Goal: Information Seeking & Learning: Understand process/instructions

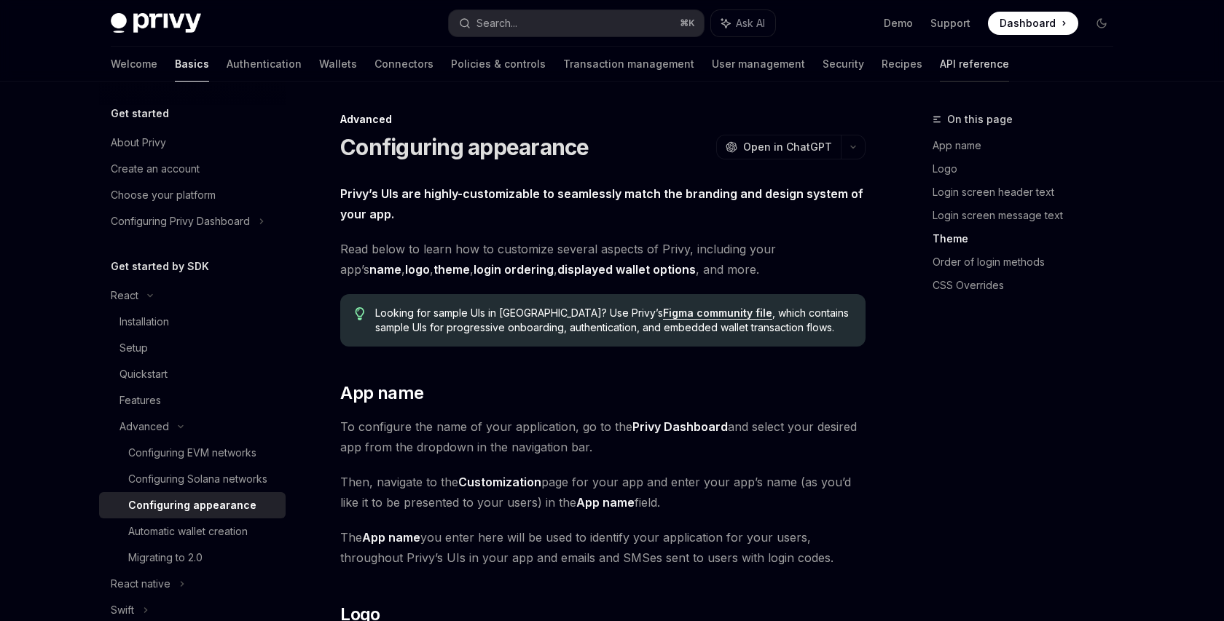
scroll to position [2245, 0]
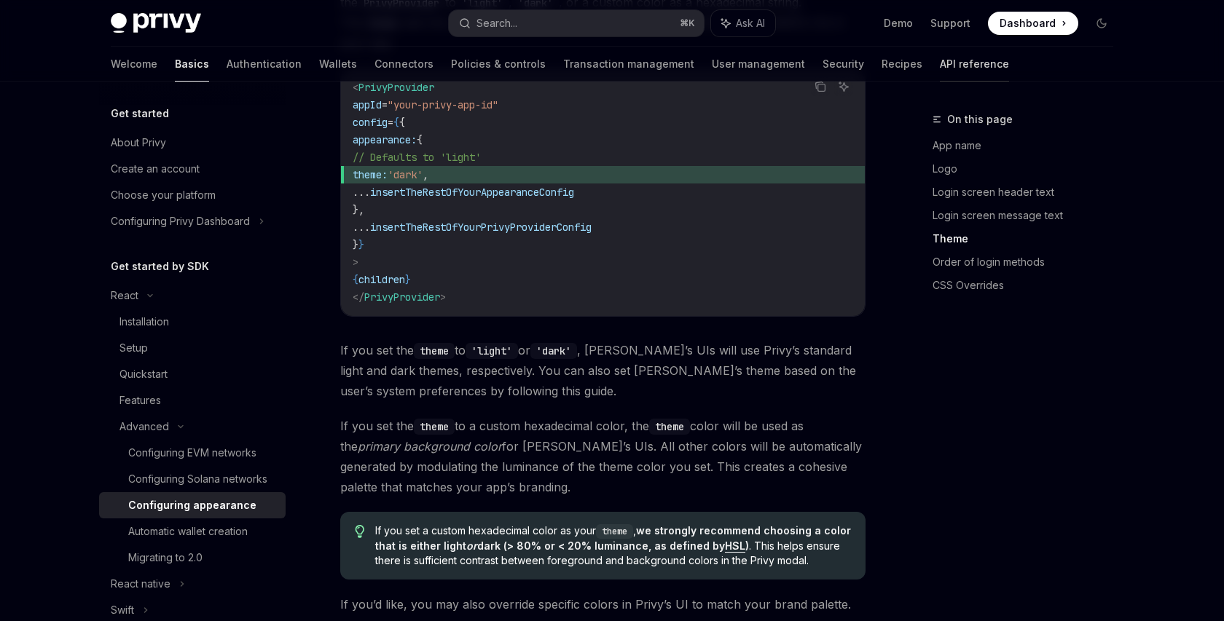
click at [940, 71] on link "API reference" at bounding box center [974, 64] width 69 height 35
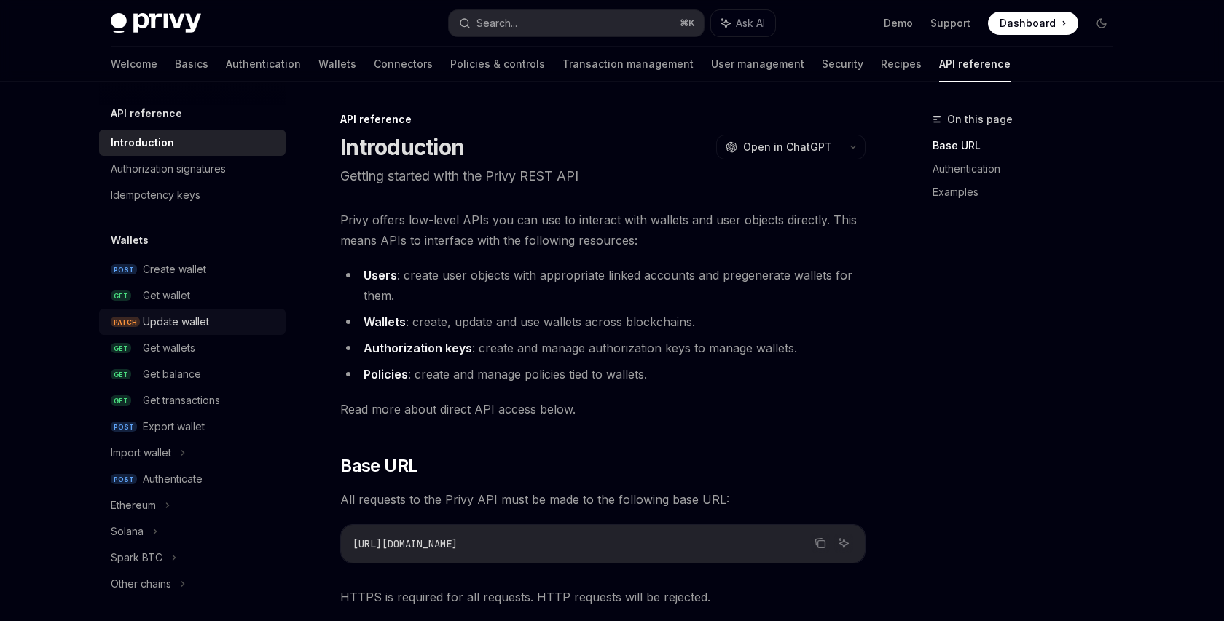
click at [194, 321] on div "Update wallet" at bounding box center [176, 321] width 66 height 17
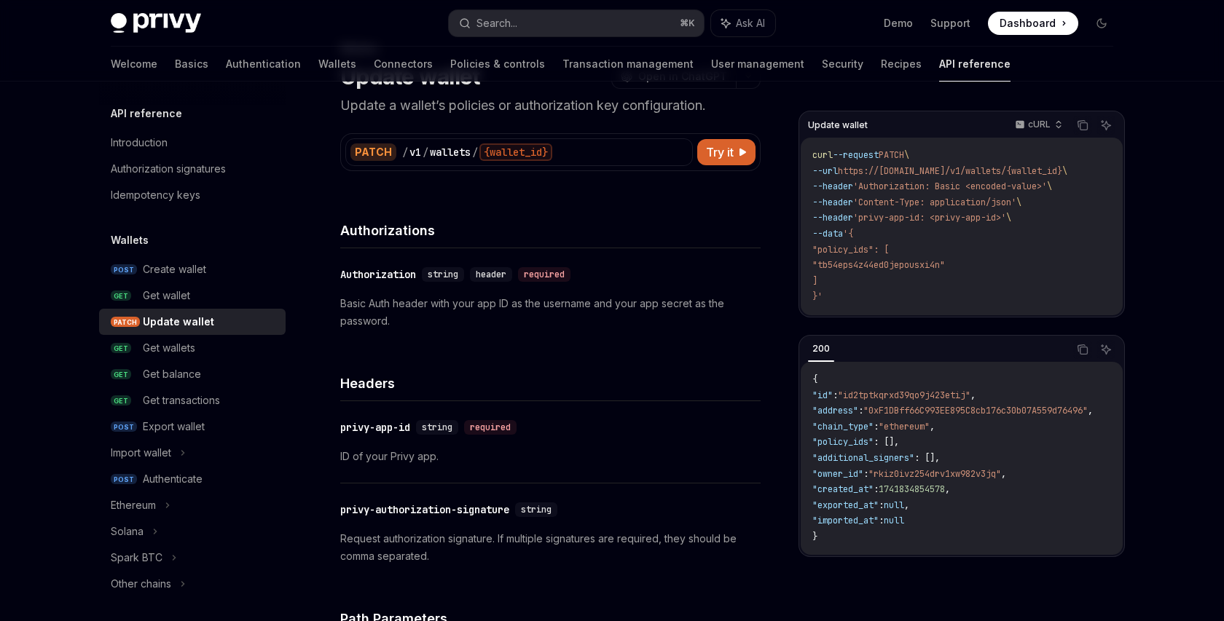
scroll to position [80, 0]
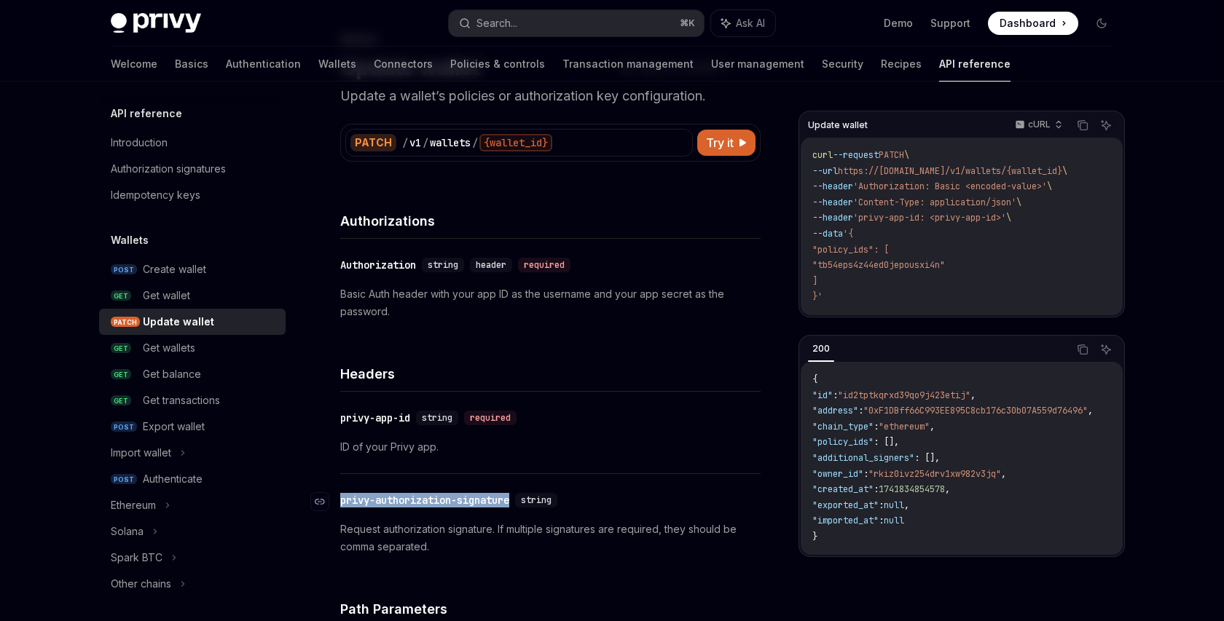
drag, startPoint x: 519, startPoint y: 503, endPoint x: 337, endPoint y: 495, distance: 182.3
click at [340, 495] on div "​ privy-authorization-signature string" at bounding box center [451, 500] width 223 height 15
copy div "​ privy-authorization-signature"
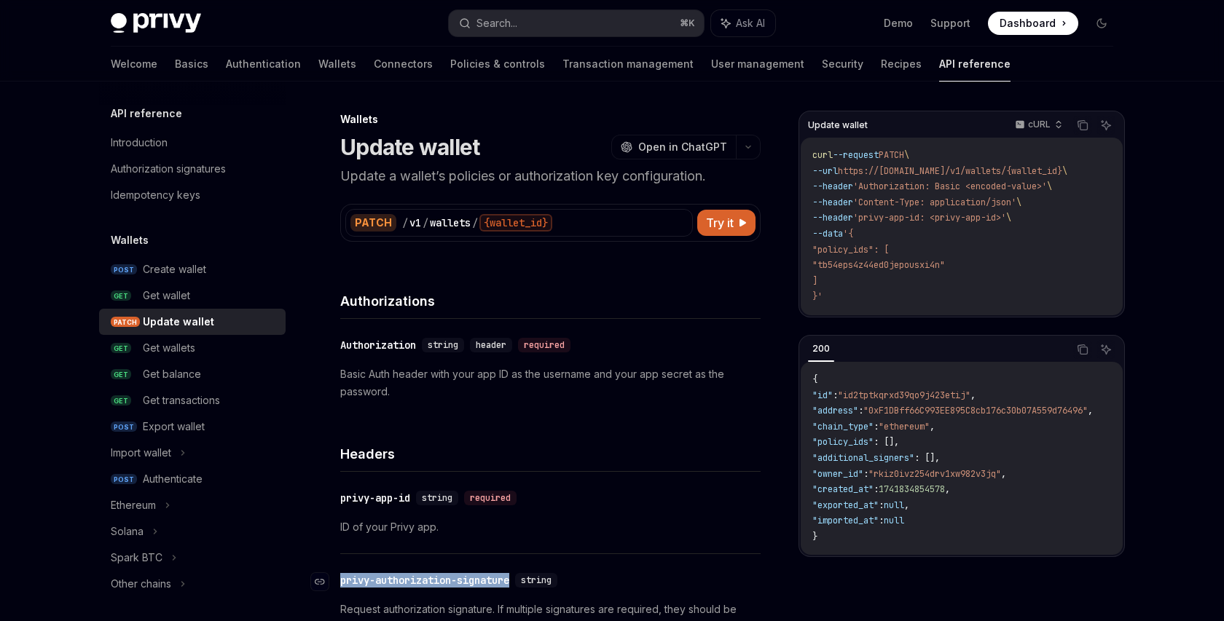
copy div "​ privy-authorization-signature"
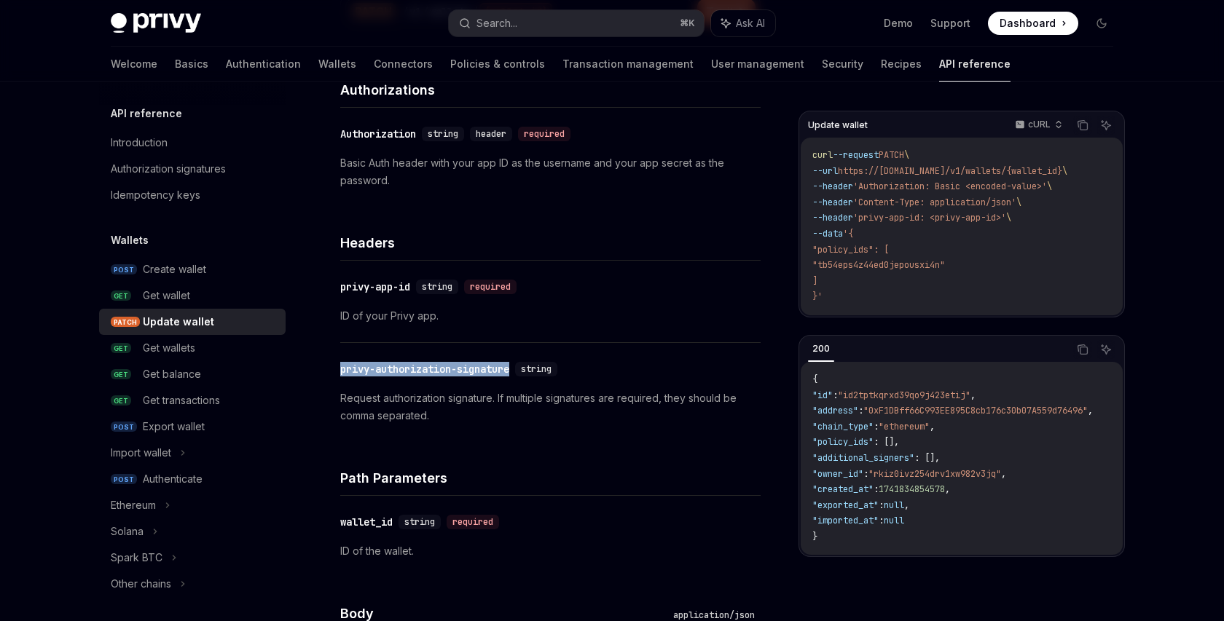
scroll to position [213, 0]
click at [603, 321] on p "ID of your Privy app." at bounding box center [550, 314] width 420 height 17
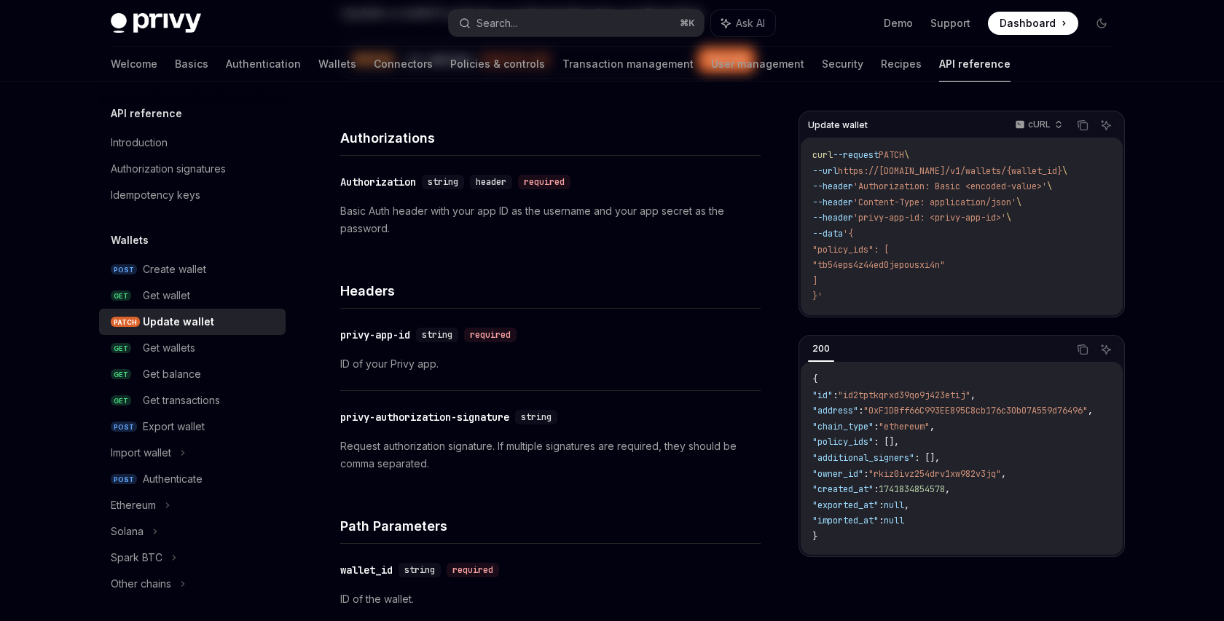
scroll to position [0, 0]
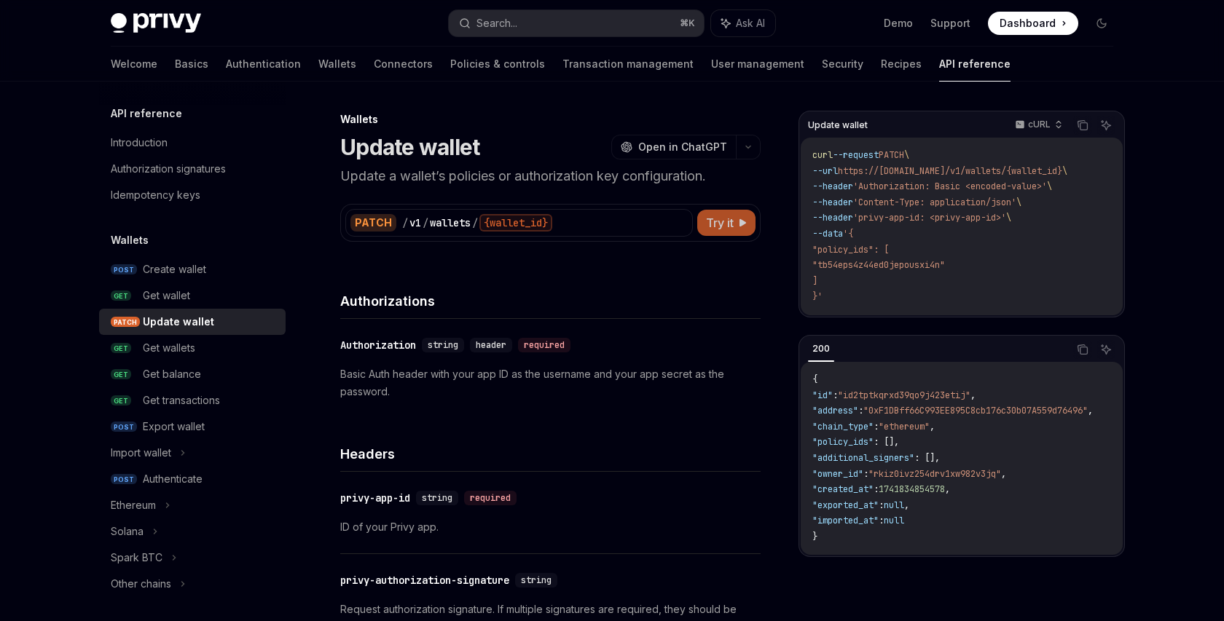
click at [715, 226] on span "Try it" at bounding box center [720, 222] width 28 height 17
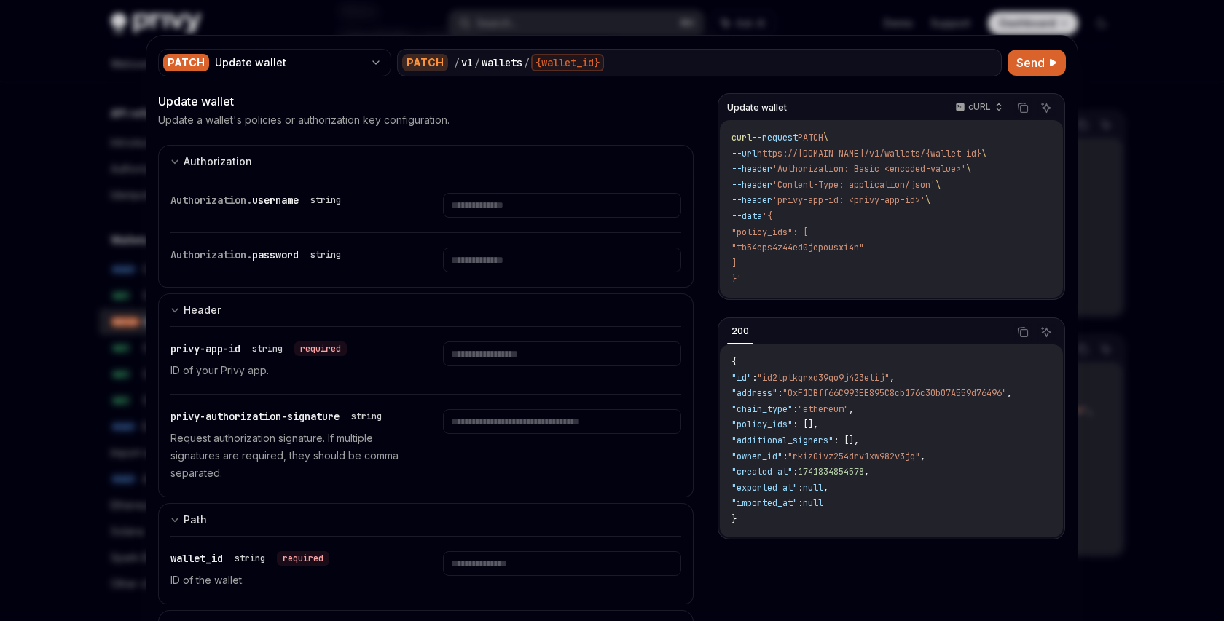
click at [61, 119] on div at bounding box center [612, 310] width 1224 height 621
type textarea "*"
